Goal: Transaction & Acquisition: Purchase product/service

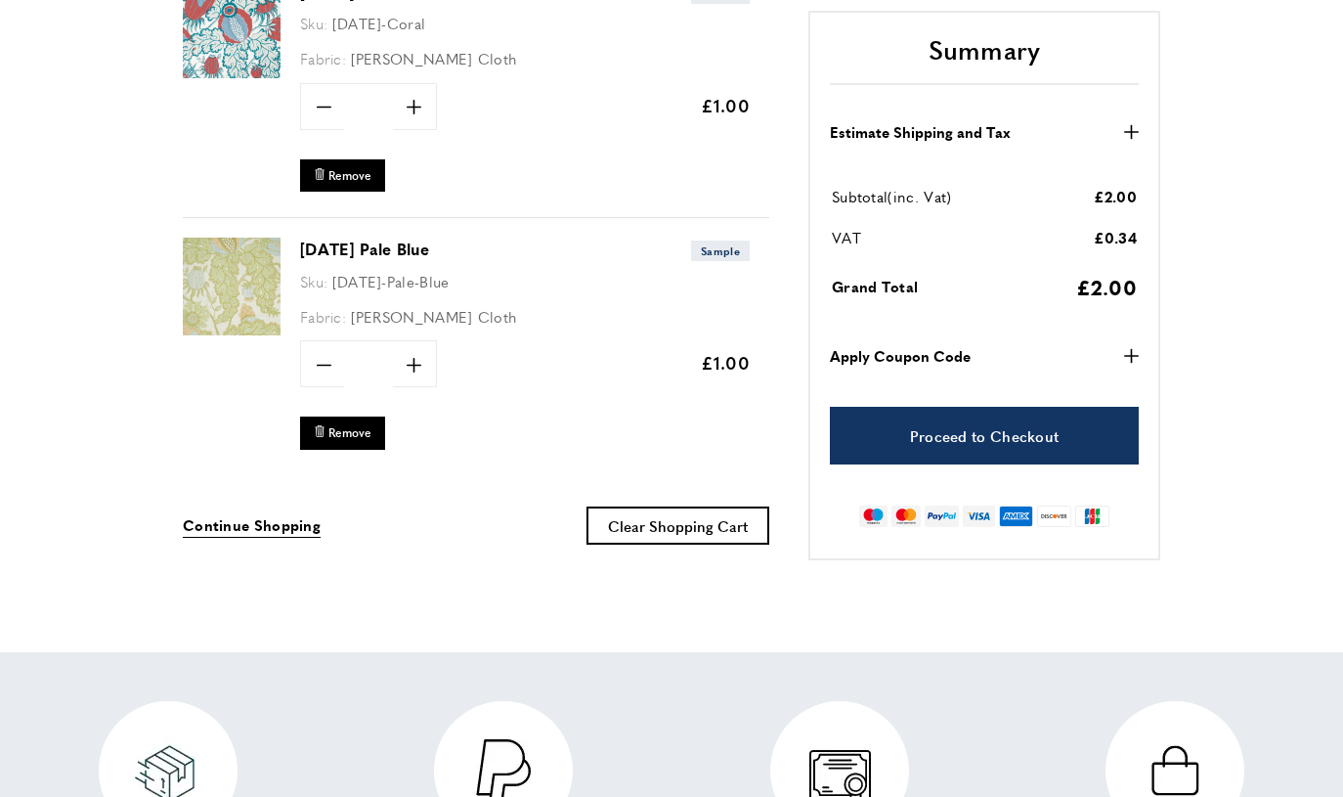
scroll to position [394, 0]
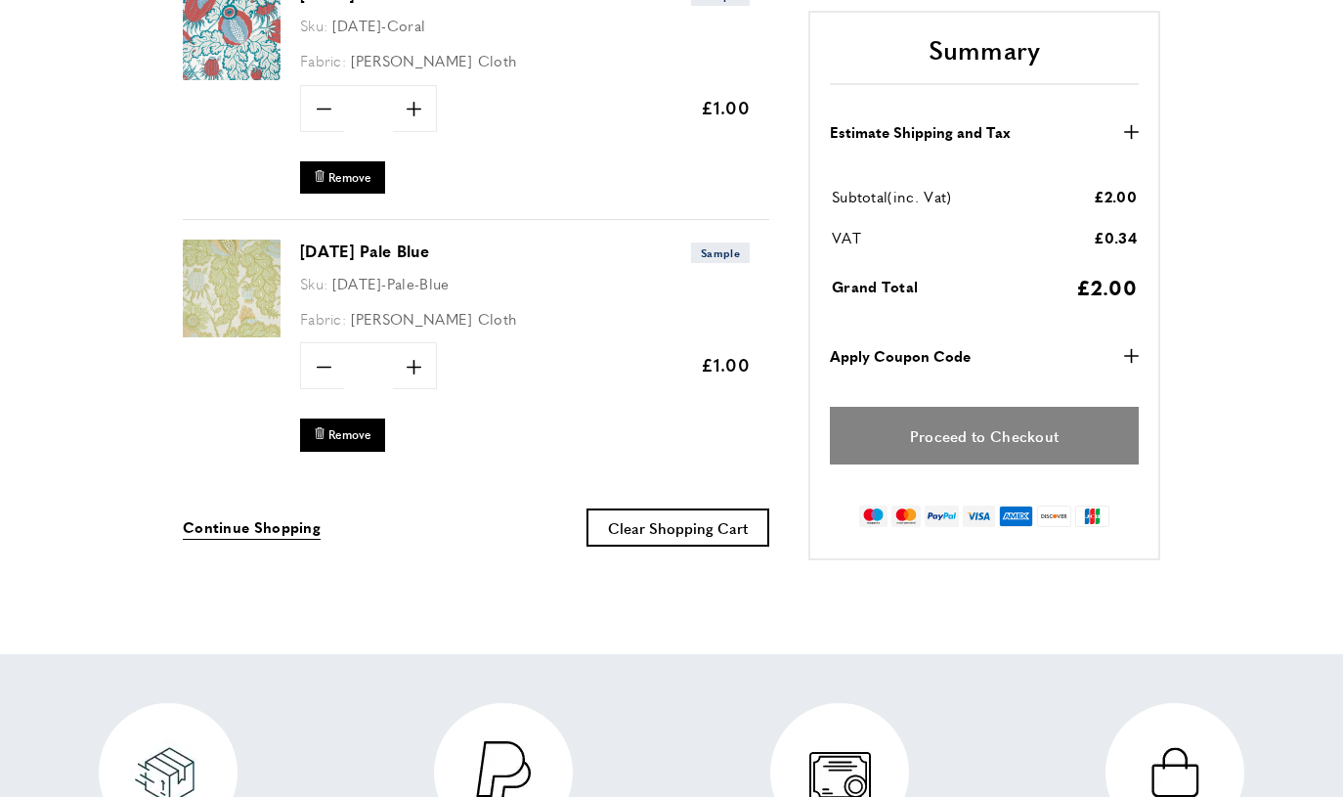
click at [966, 437] on link "Proceed to Checkout" at bounding box center [984, 436] width 309 height 58
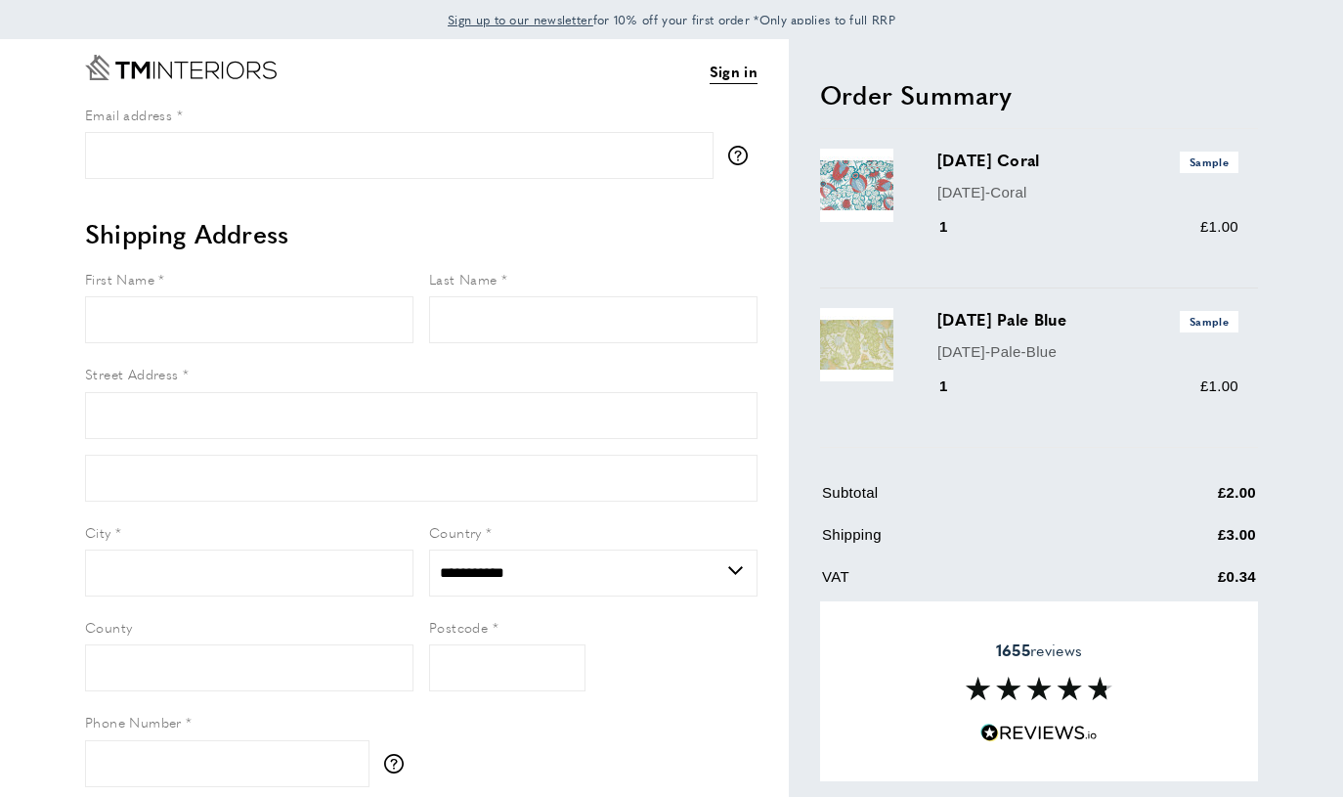
select select "**"
drag, startPoint x: 931, startPoint y: 161, endPoint x: 1086, endPoint y: 165, distance: 154.5
click at [1086, 165] on div "[DATE] Coral Sample [DATE]-Coral 1 £1.00" at bounding box center [1039, 208] width 438 height 159
copy h3 "[DATE] Coral"
click at [1016, 149] on h3 "[DATE] Coral Sample" at bounding box center [1087, 160] width 301 height 23
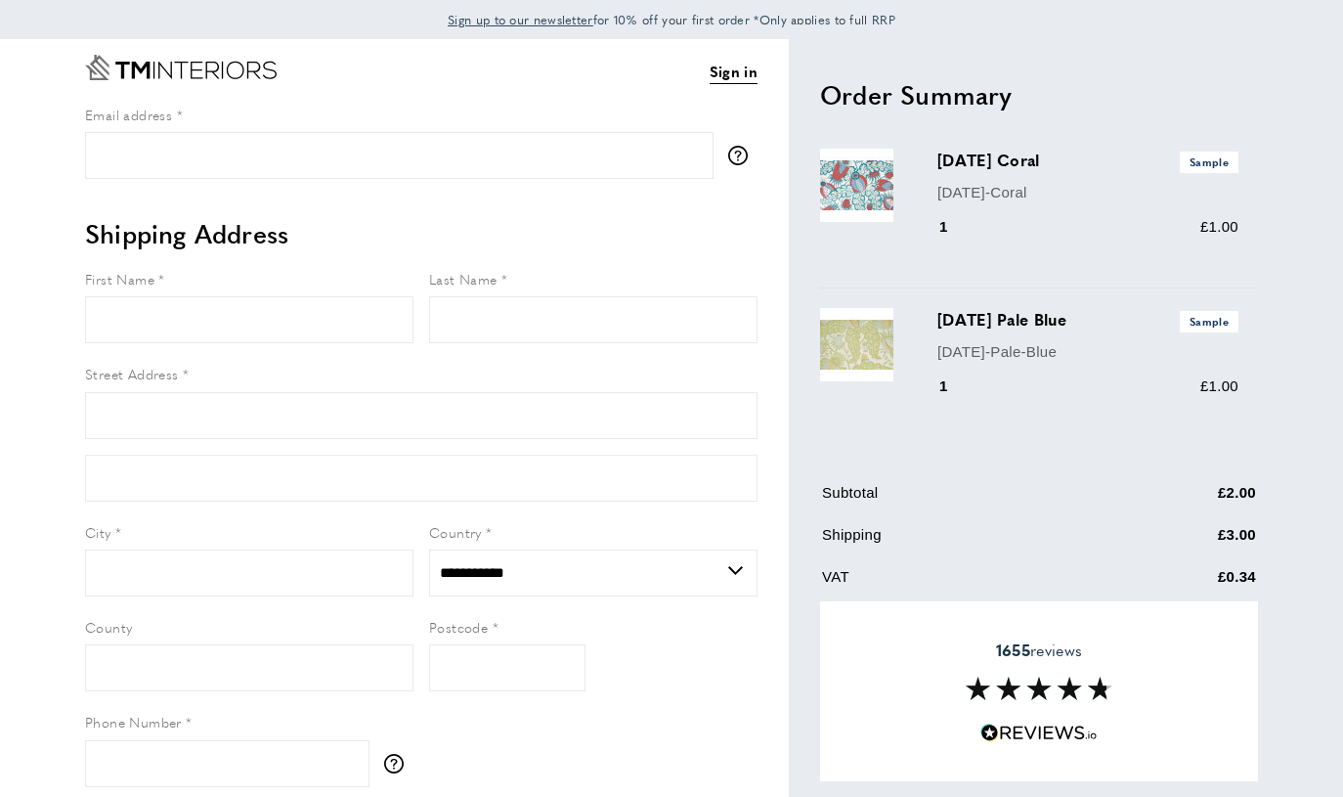
click at [857, 185] on img at bounding box center [856, 185] width 73 height 73
